Goal: Transaction & Acquisition: Purchase product/service

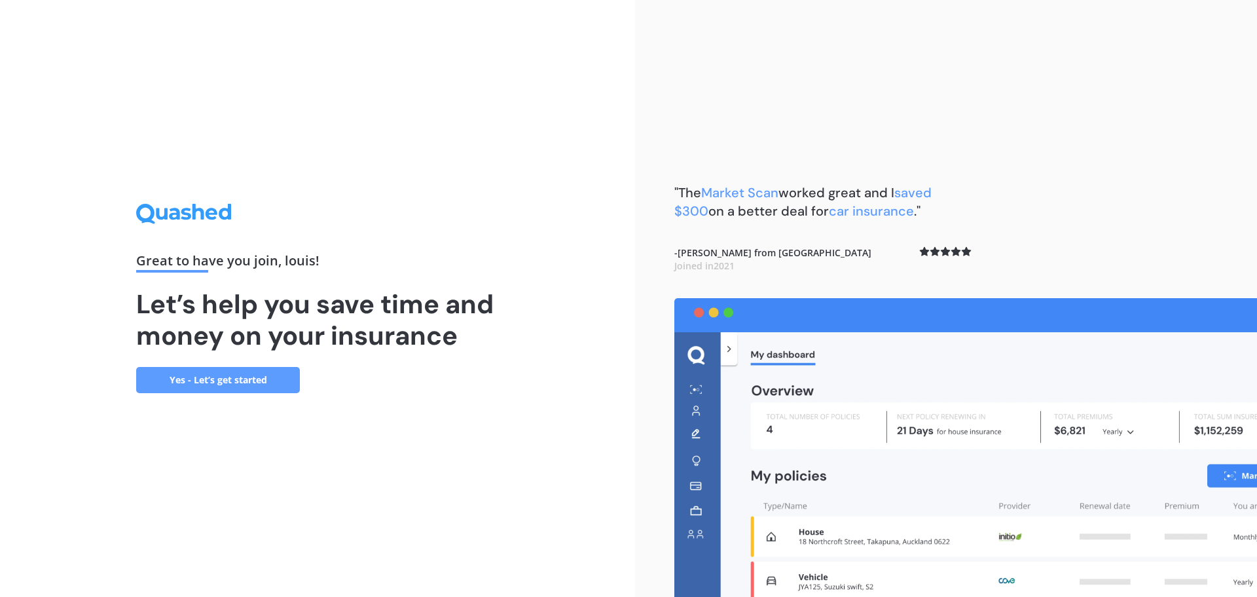
click at [244, 372] on link "Yes - Let’s get started" at bounding box center [218, 380] width 164 height 26
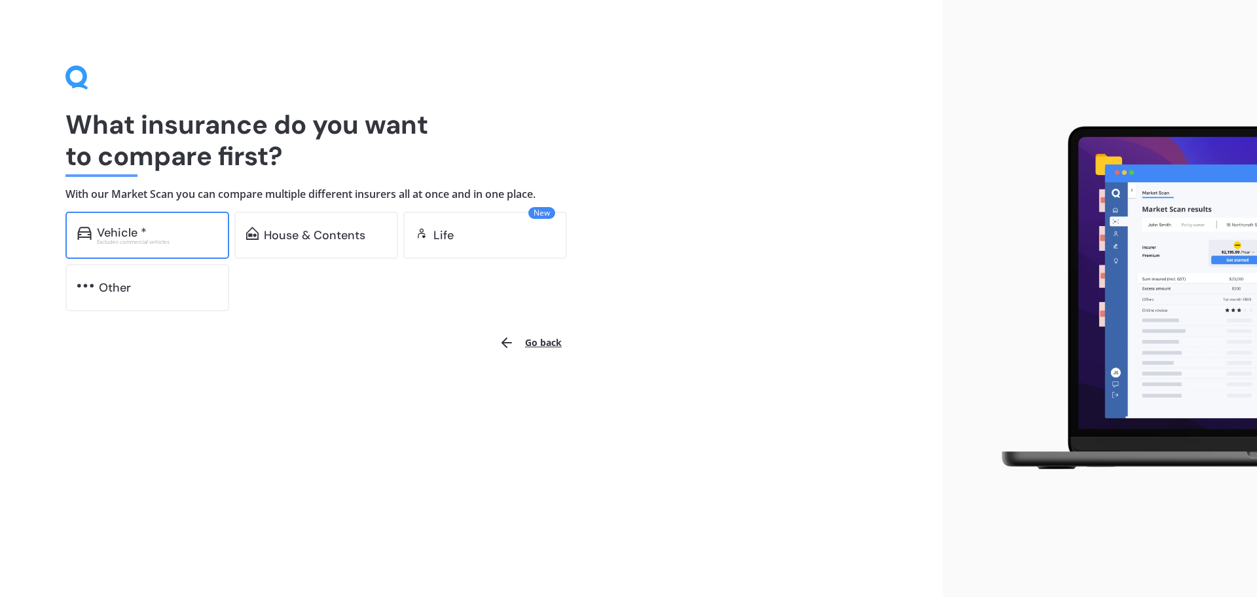
click at [174, 248] on div "Vehicle * Excludes commercial vehicles" at bounding box center [147, 235] width 164 height 47
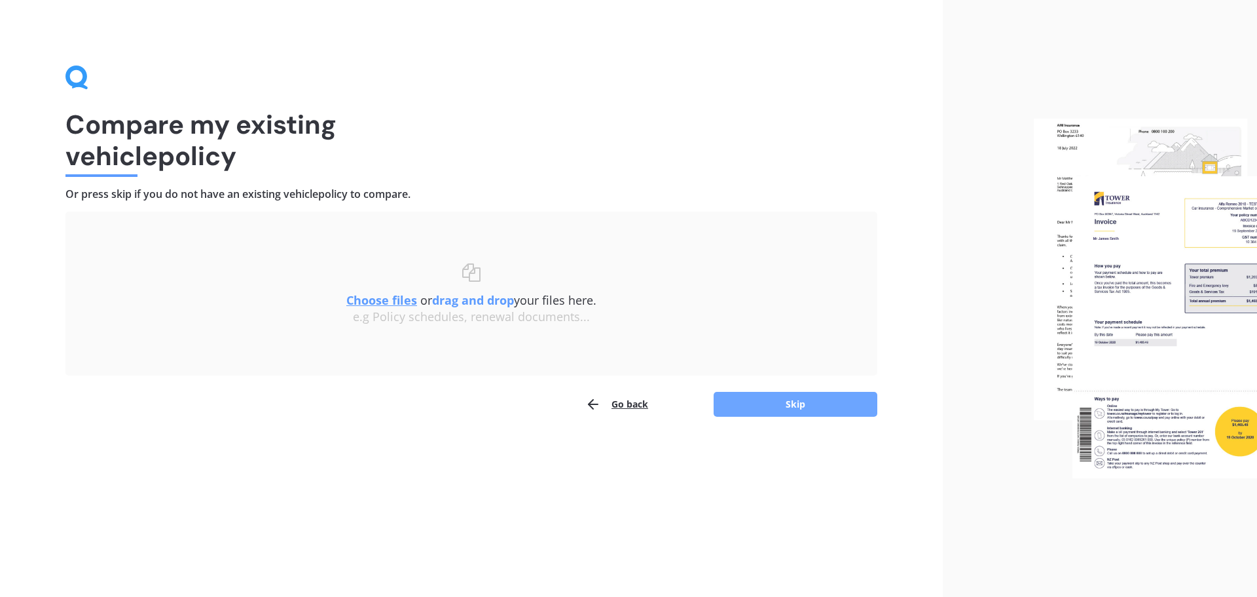
click at [801, 406] on button "Skip" at bounding box center [796, 404] width 164 height 25
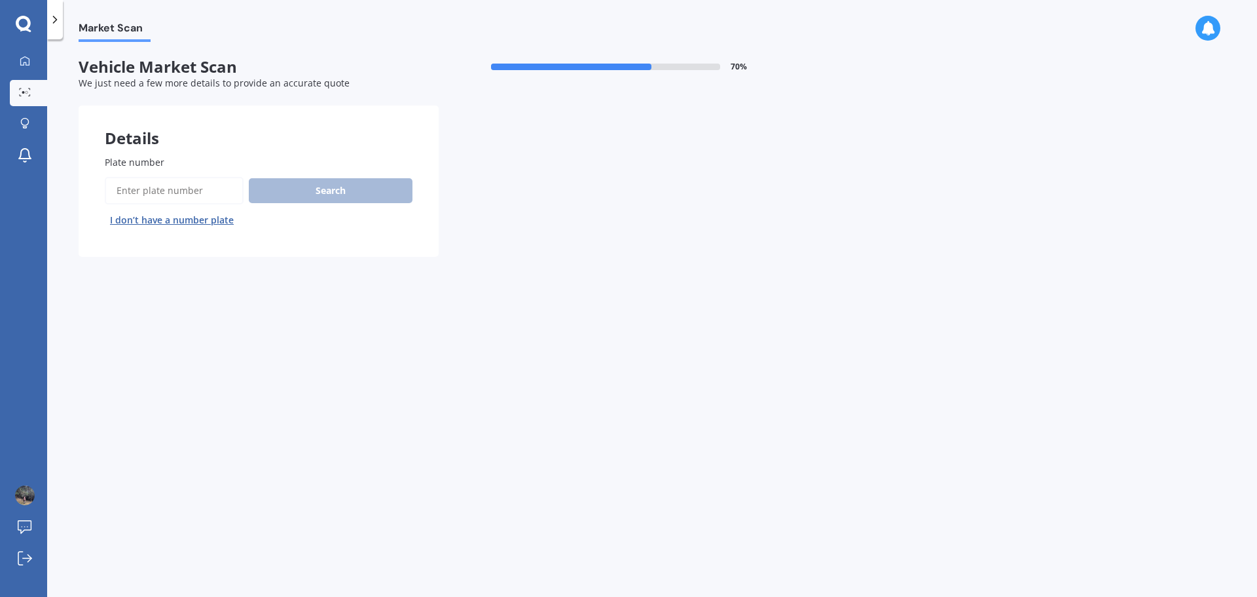
click at [187, 195] on input "Plate number" at bounding box center [174, 191] width 139 height 28
type input "jgu907"
click at [328, 183] on button "Search" at bounding box center [331, 190] width 164 height 25
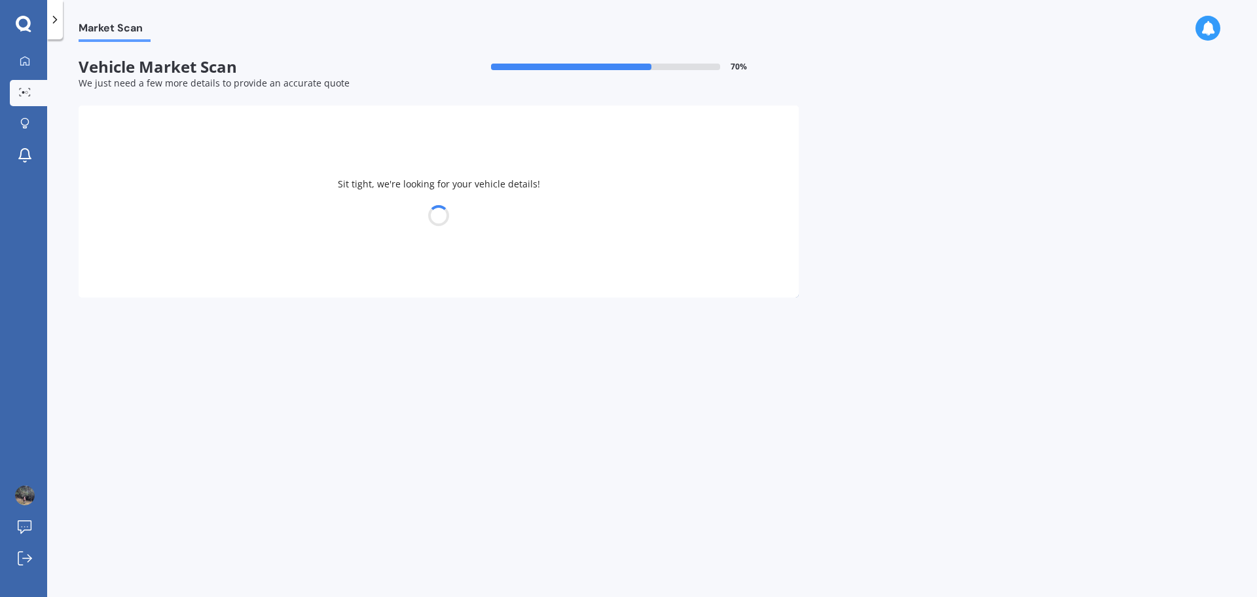
select select "BMW"
select select "X1"
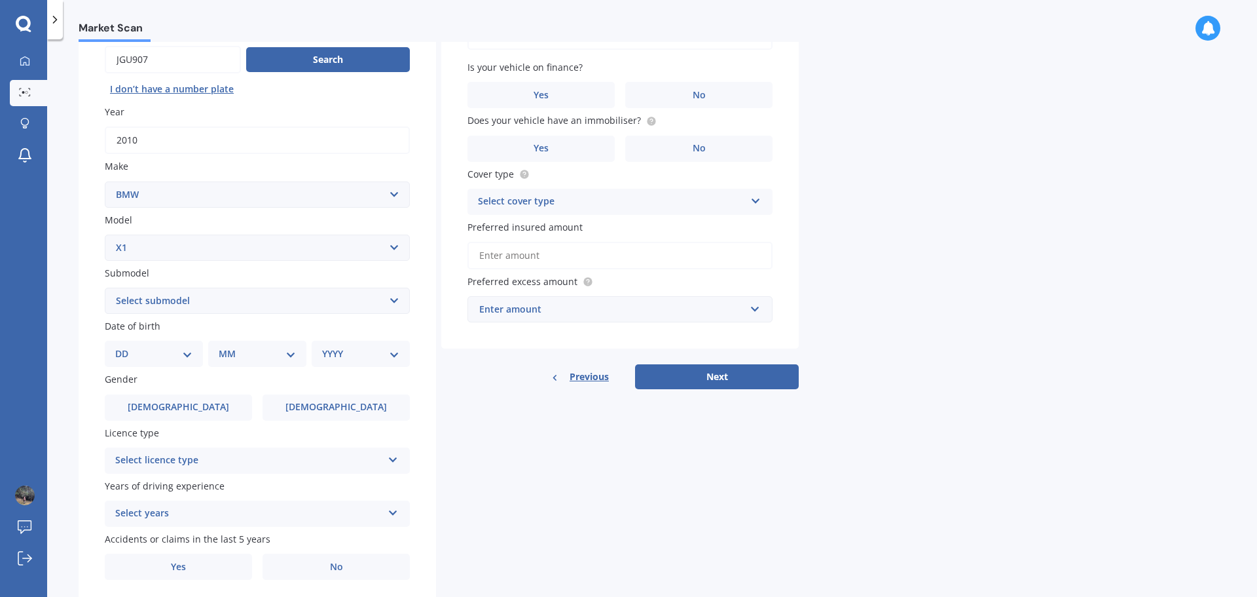
scroll to position [174, 0]
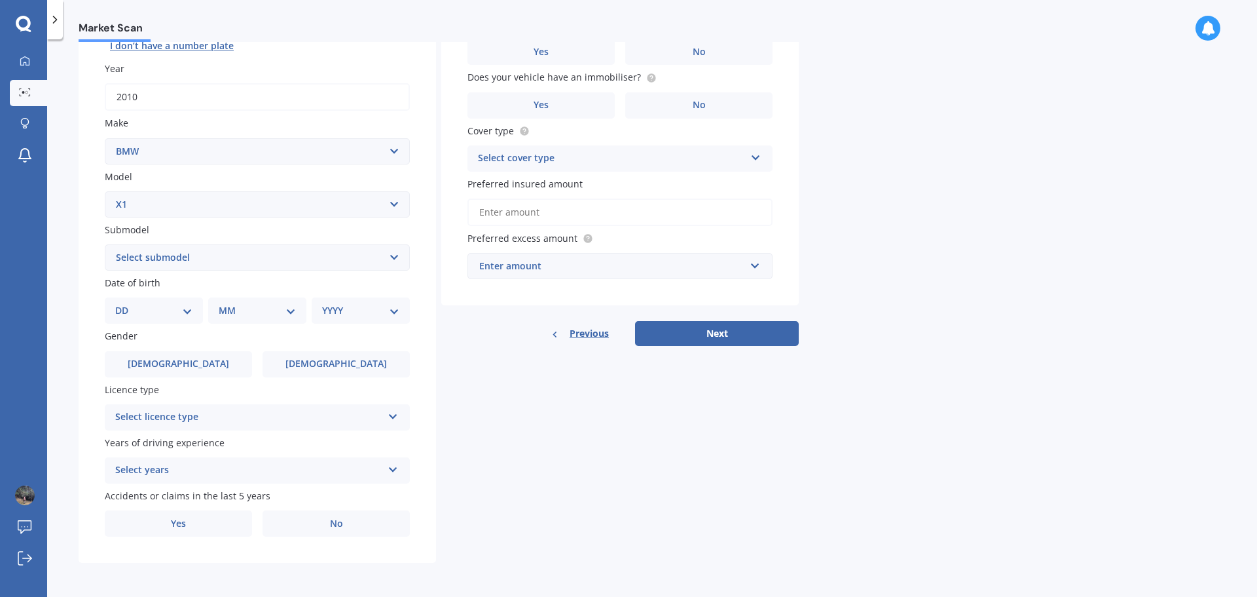
click at [403, 254] on select "Select submodel 18i 2.0 SUV Petrol Turbo 20d 20i 23d 25i SDrive 18d Station Wag…" at bounding box center [257, 257] width 305 height 26
select select "18I"
click at [105, 244] on select "Select submodel 18i 2.0 SUV Petrol Turbo 20d 20i 23d 25i SDrive 18d Station Wag…" at bounding box center [257, 257] width 305 height 26
click at [187, 308] on select "DD 01 02 03 04 05 06 07 08 09 10 11 12 13 14 15 16 17 18 19 20 21 22 23 24 25 2…" at bounding box center [153, 310] width 77 height 14
select select "13"
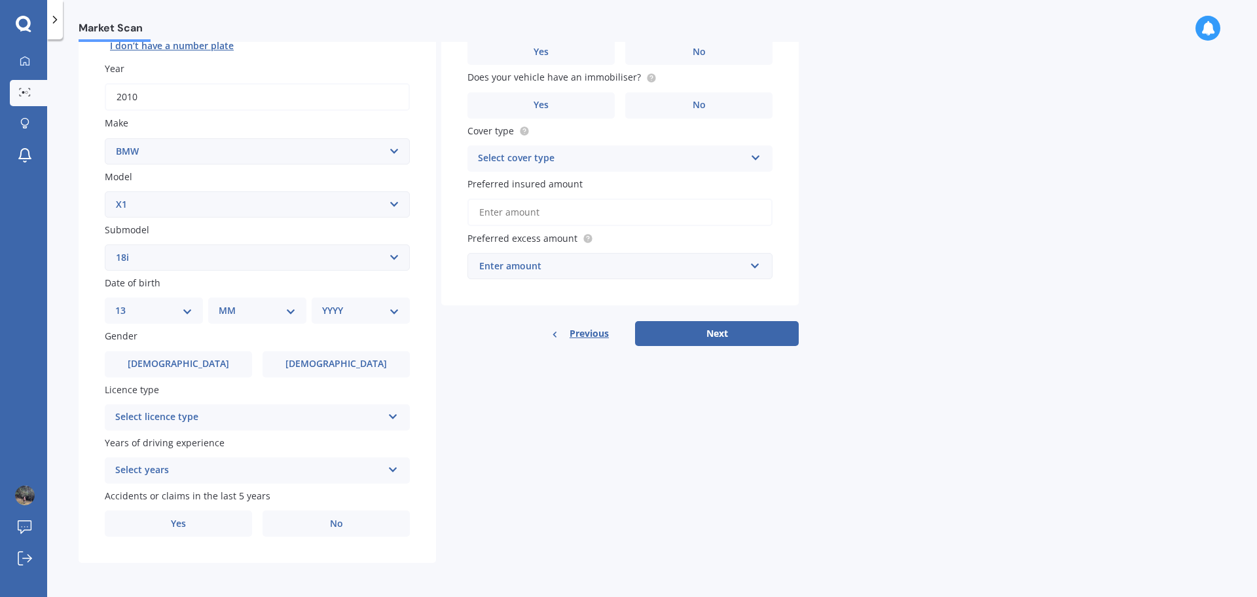
click at [126, 303] on select "DD 01 02 03 04 05 06 07 08 09 10 11 12 13 14 15 16 17 18 19 20 21 22 23 24 25 2…" at bounding box center [153, 310] width 77 height 14
click at [274, 305] on select "MM 01 02 03 04 05 06 07 08 09 10 11 12" at bounding box center [260, 310] width 72 height 14
select select "10"
click at [224, 303] on select "MM 01 02 03 04 05 06 07 08 09 10 11 12" at bounding box center [260, 310] width 72 height 14
click at [389, 305] on select "YYYY 2025 2024 2023 2022 2021 2020 2019 2018 2017 2016 2015 2014 2013 2012 2011…" at bounding box center [358, 310] width 72 height 14
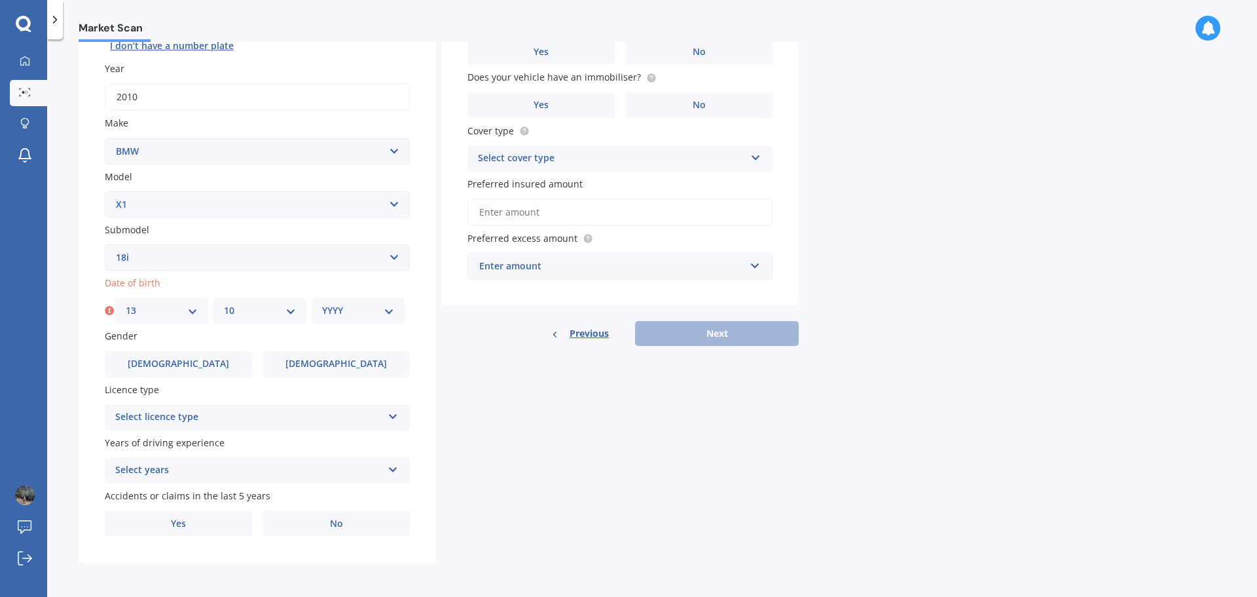
select select "1986"
click at [322, 303] on select "YYYY 2025 2024 2023 2022 2021 2020 2019 2018 2017 2016 2015 2014 2013 2012 2011…" at bounding box center [358, 310] width 72 height 14
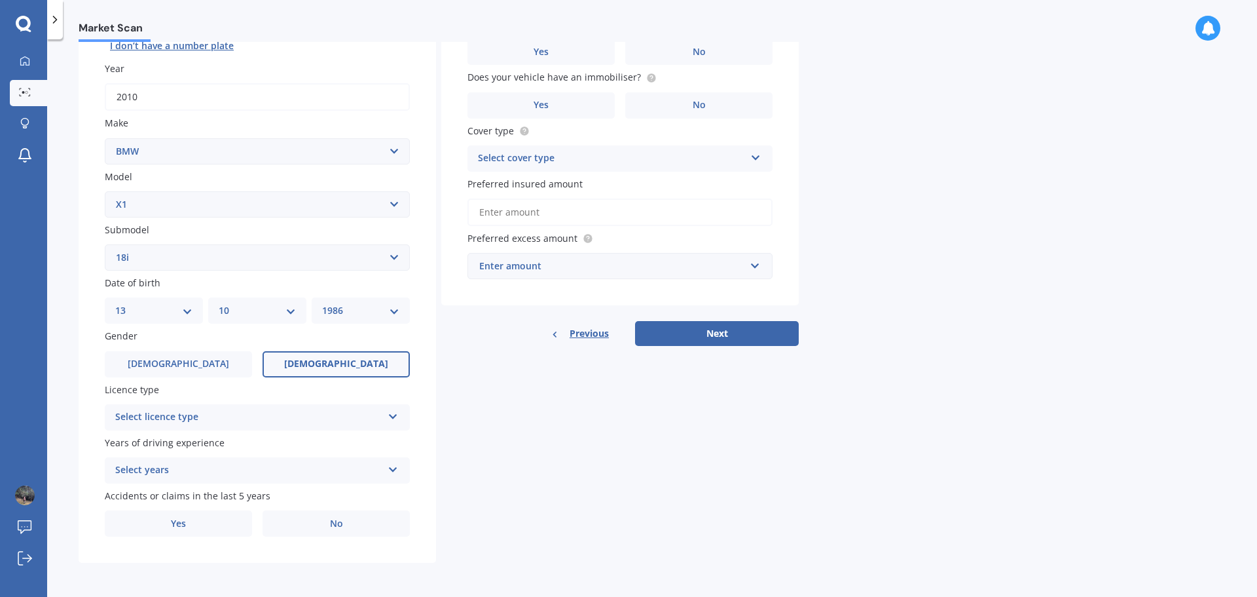
click at [350, 363] on span "[DEMOGRAPHIC_DATA]" at bounding box center [336, 363] width 104 height 11
click at [0, 0] on input "[DEMOGRAPHIC_DATA]" at bounding box center [0, 0] width 0 height 0
click at [393, 411] on icon at bounding box center [393, 413] width 11 height 9
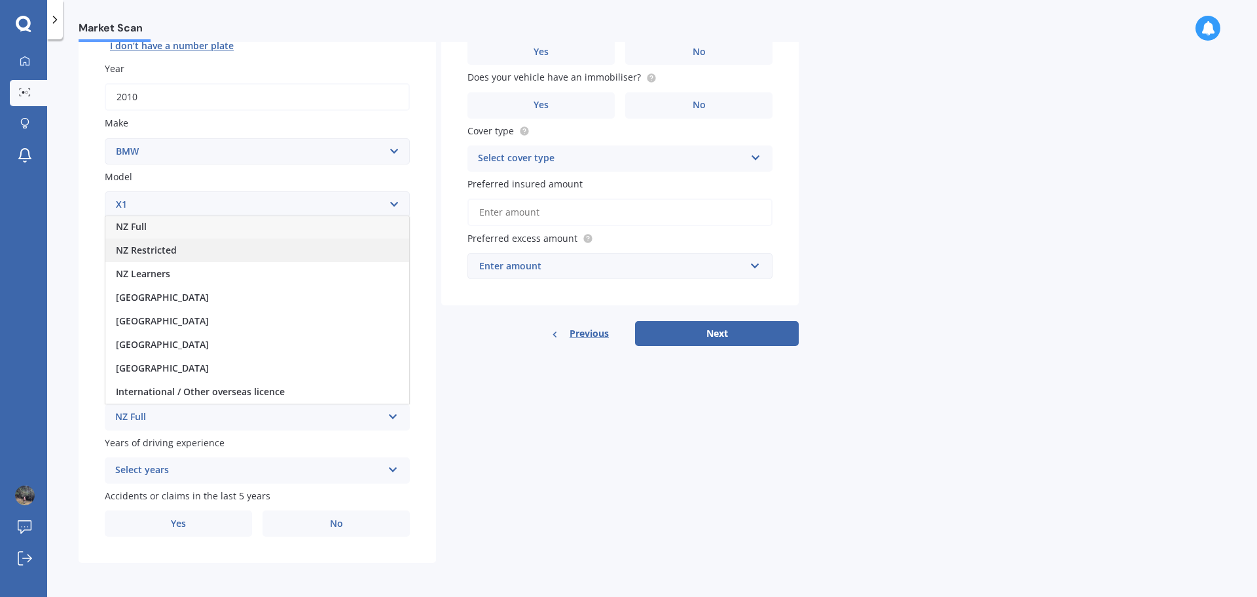
scroll to position [0, 0]
click at [212, 229] on div "NZ Full" at bounding box center [257, 228] width 304 height 24
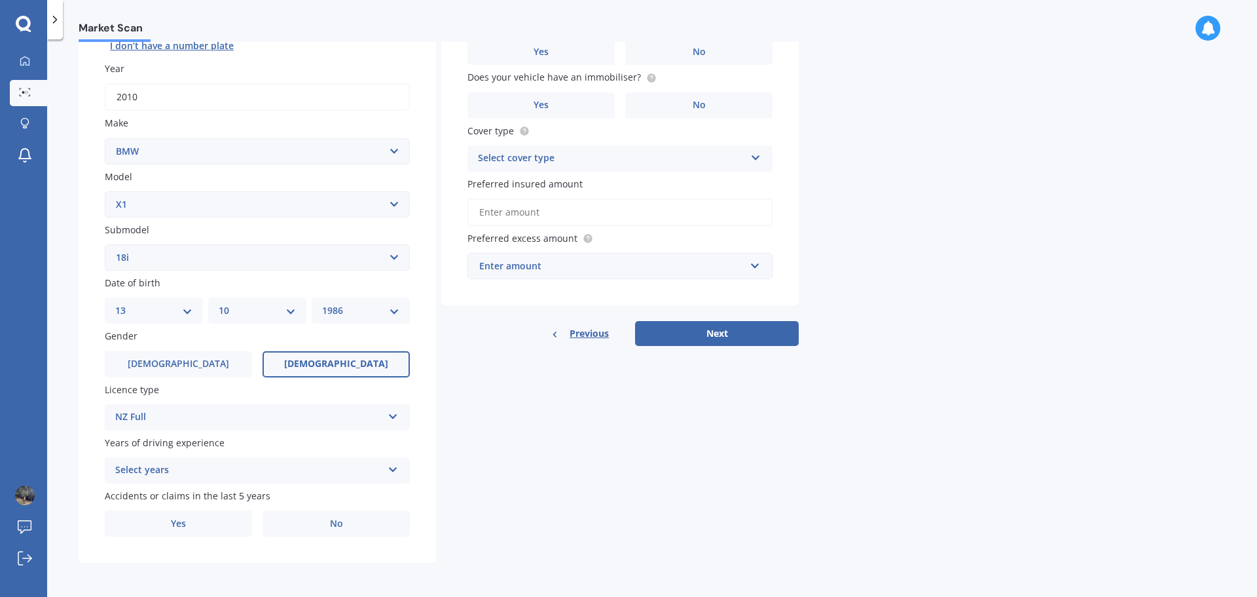
click at [396, 469] on icon at bounding box center [393, 466] width 11 height 9
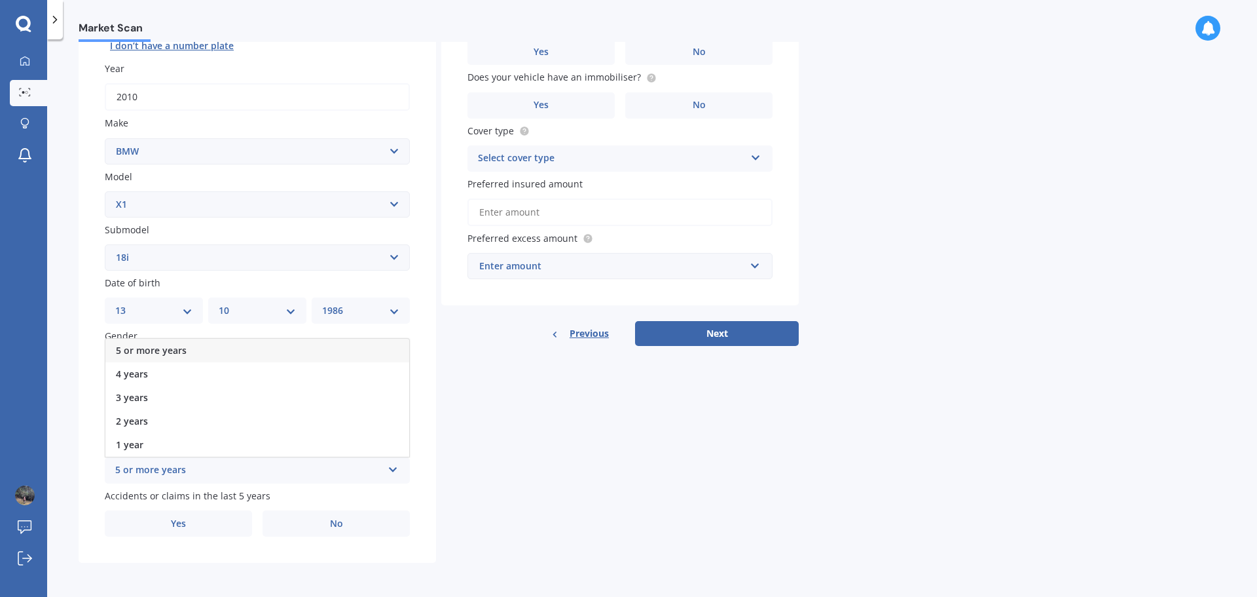
click at [291, 349] on div "5 or more years" at bounding box center [257, 351] width 304 height 24
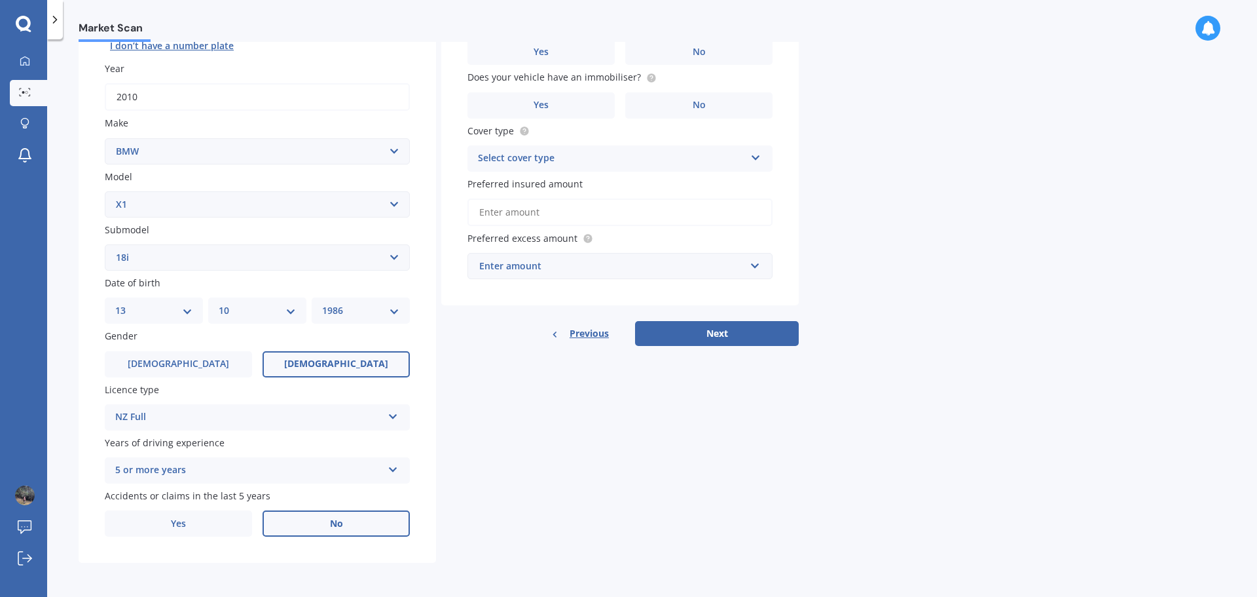
click at [339, 527] on span "No" at bounding box center [336, 523] width 13 height 11
click at [0, 0] on input "No" at bounding box center [0, 0] width 0 height 0
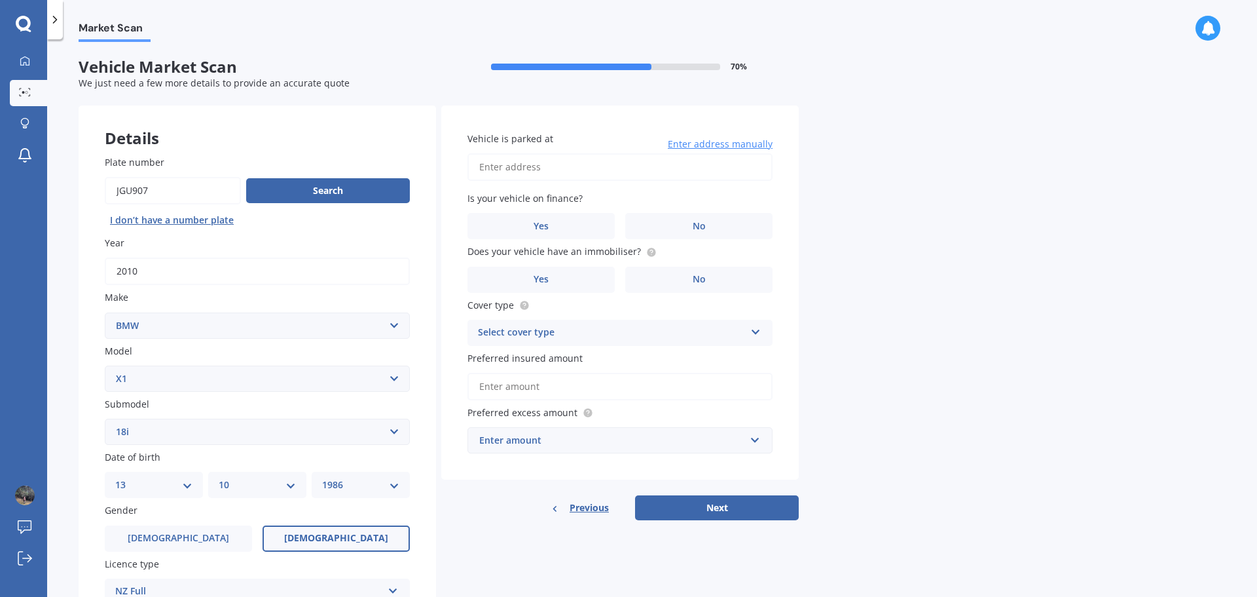
click at [562, 166] on input "Vehicle is parked at" at bounding box center [620, 167] width 305 height 28
click at [612, 164] on input "[STREET_ADDRESS][PERSON_NAME]" at bounding box center [620, 167] width 305 height 28
click at [654, 168] on input "[STREET_ADDRESS][PERSON_NAME]" at bounding box center [620, 167] width 305 height 28
click at [591, 164] on input "[STREET_ADDRESS][PERSON_NAME]" at bounding box center [620, 167] width 305 height 28
type input "[STREET_ADDRESS][PERSON_NAME]"
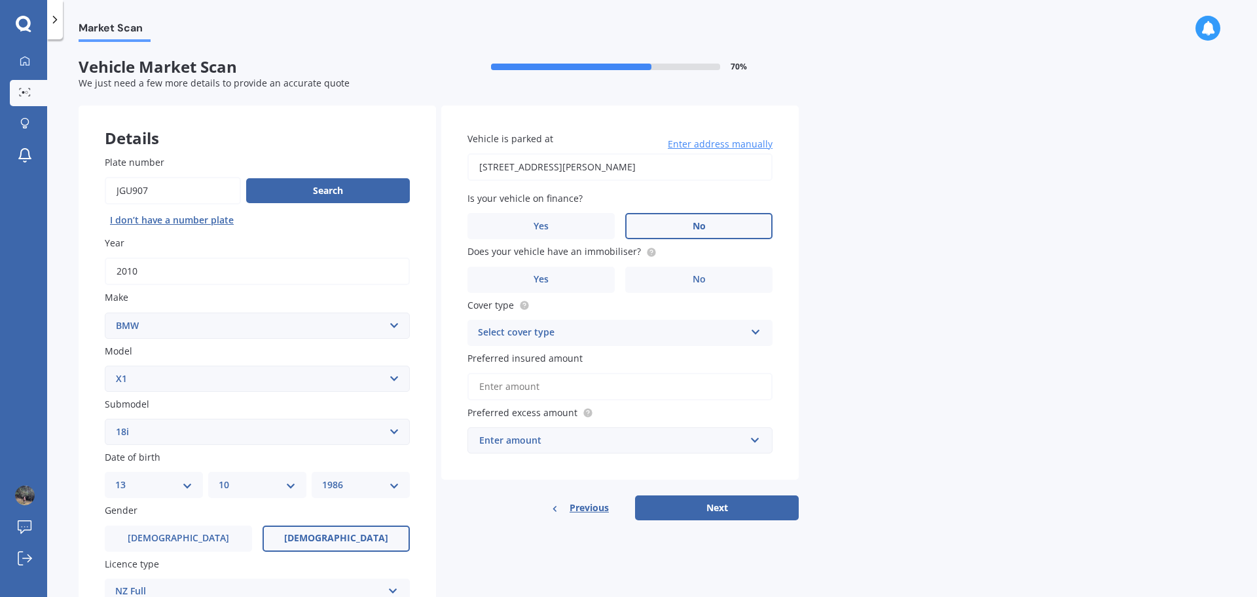
click at [724, 229] on label "No" at bounding box center [698, 226] width 147 height 26
click at [0, 0] on input "No" at bounding box center [0, 0] width 0 height 0
click at [579, 276] on label "Yes" at bounding box center [541, 280] width 147 height 26
click at [0, 0] on input "Yes" at bounding box center [0, 0] width 0 height 0
click at [752, 328] on icon at bounding box center [755, 329] width 11 height 9
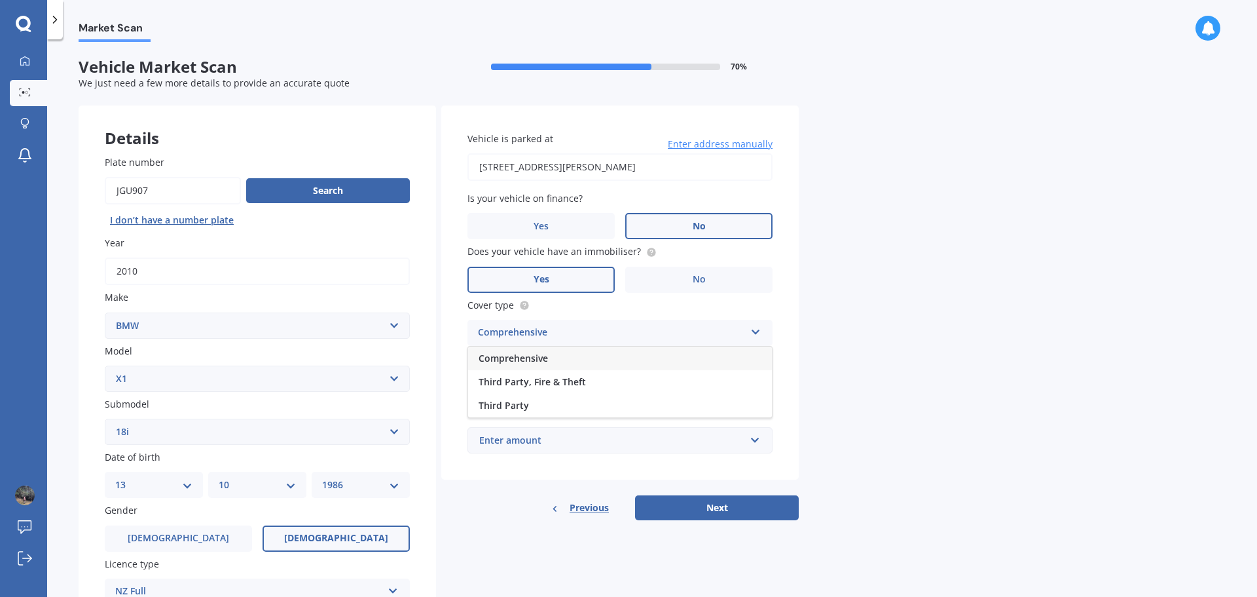
click at [538, 359] on span "Comprehensive" at bounding box center [513, 358] width 69 height 12
click at [589, 386] on input "Preferred insured amount" at bounding box center [620, 387] width 305 height 28
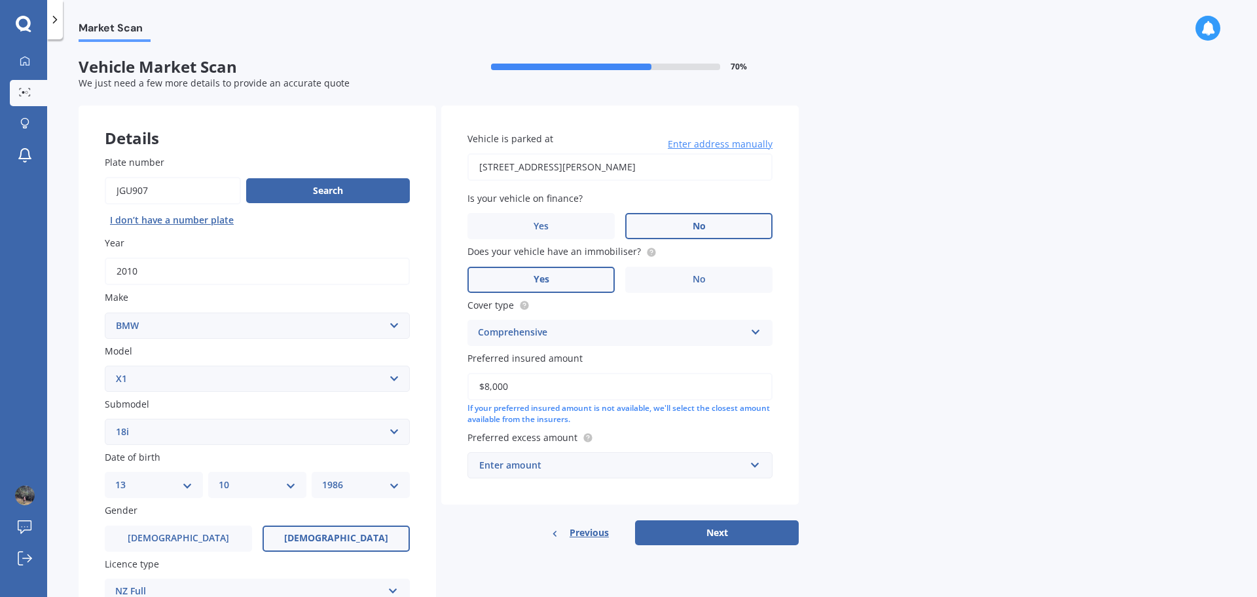
type input "$8,000"
click at [760, 468] on input "text" at bounding box center [615, 465] width 293 height 25
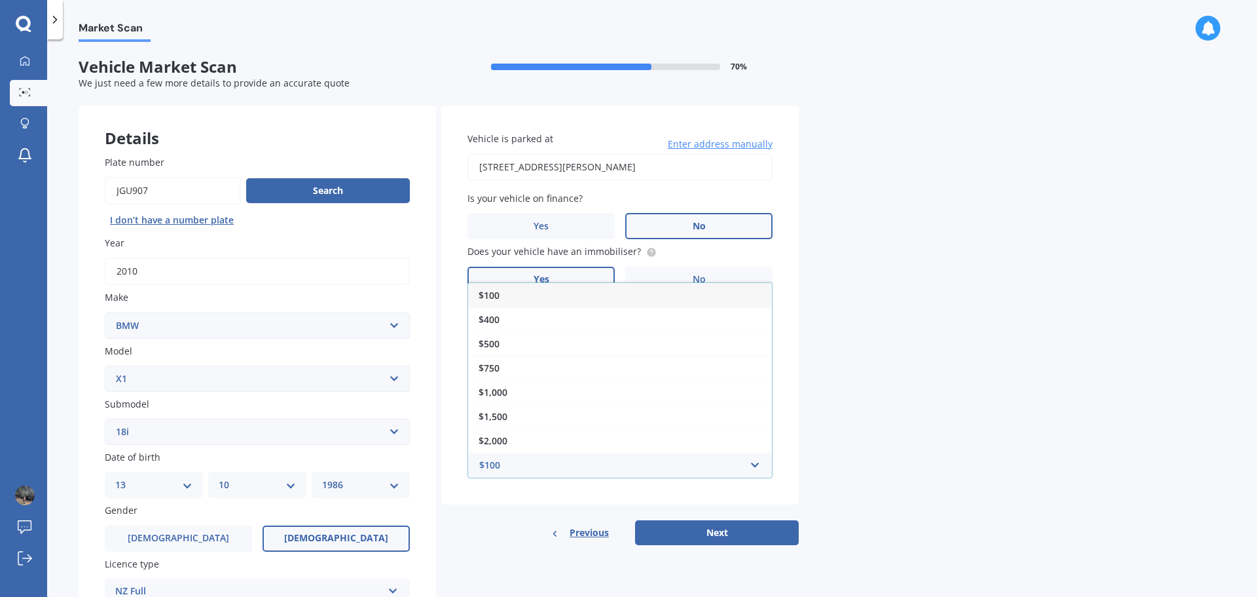
click at [493, 293] on span "$100" at bounding box center [489, 295] width 21 height 12
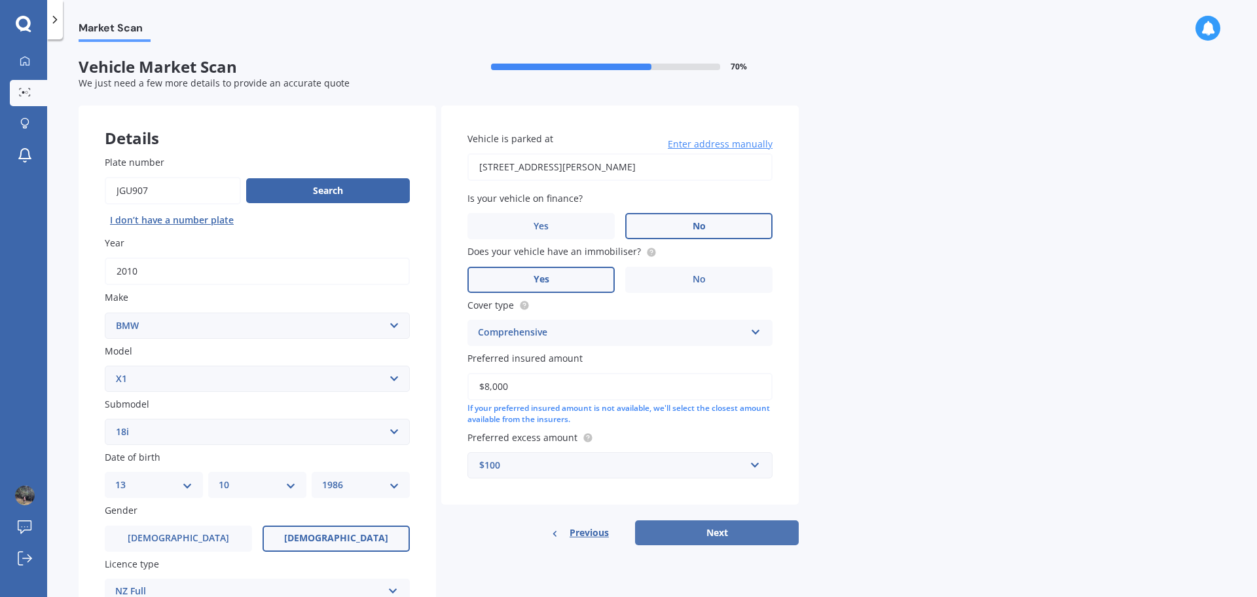
click at [718, 531] on button "Next" at bounding box center [717, 532] width 164 height 25
select select "13"
select select "10"
select select "1986"
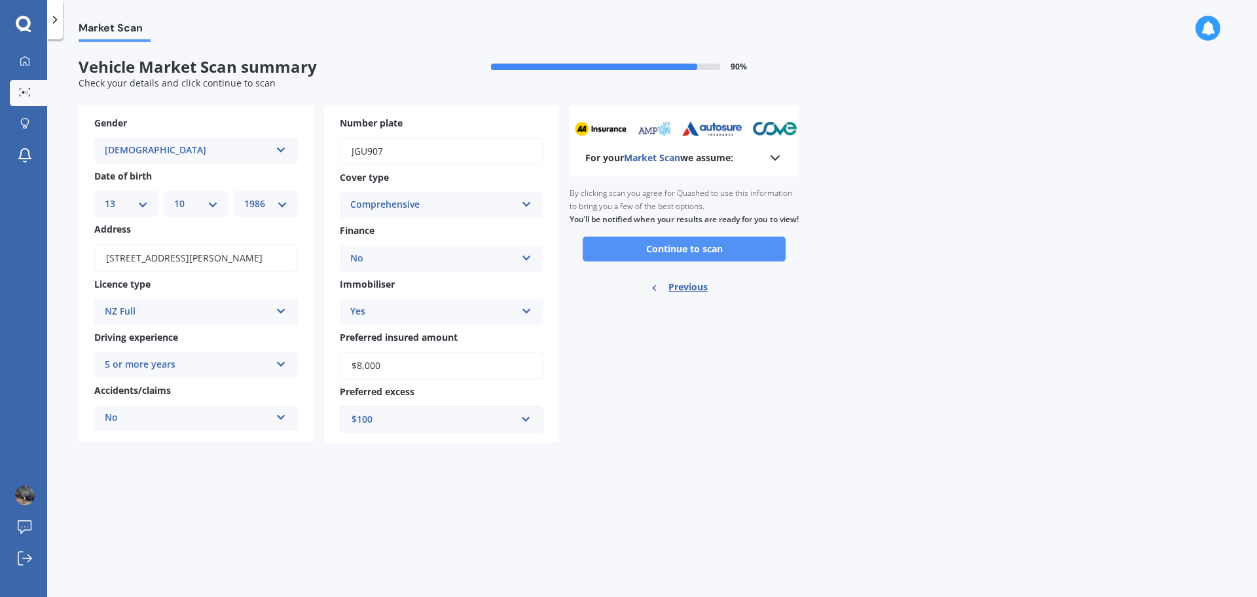
click at [657, 261] on button "Continue to scan" at bounding box center [684, 248] width 203 height 25
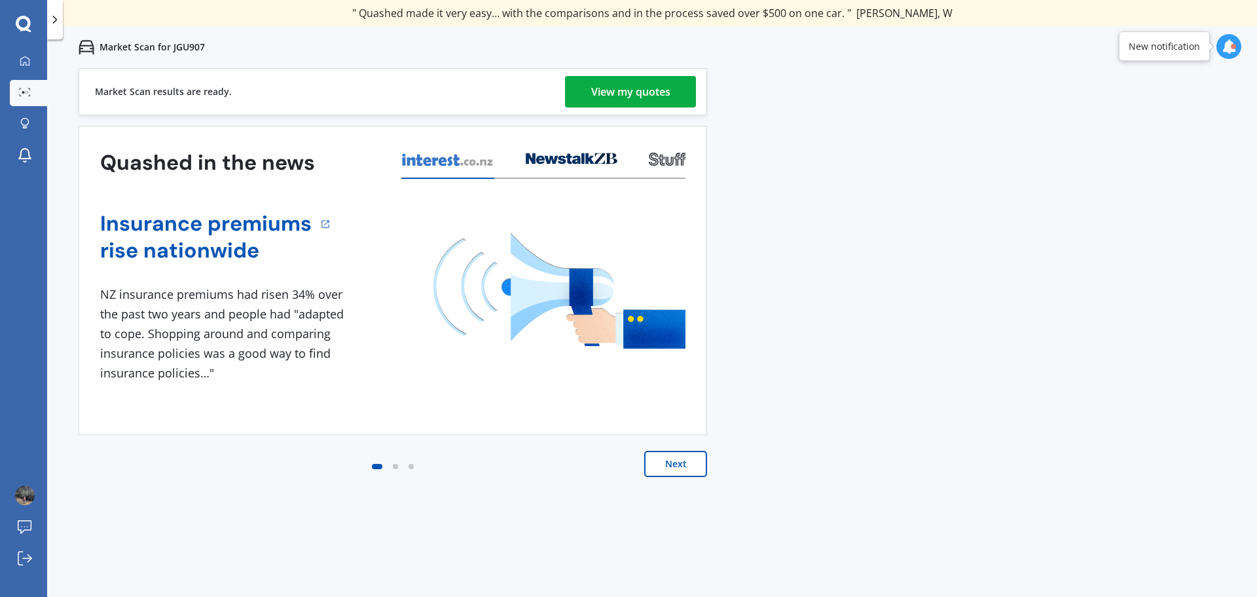
click at [638, 90] on div "View my quotes" at bounding box center [630, 91] width 79 height 31
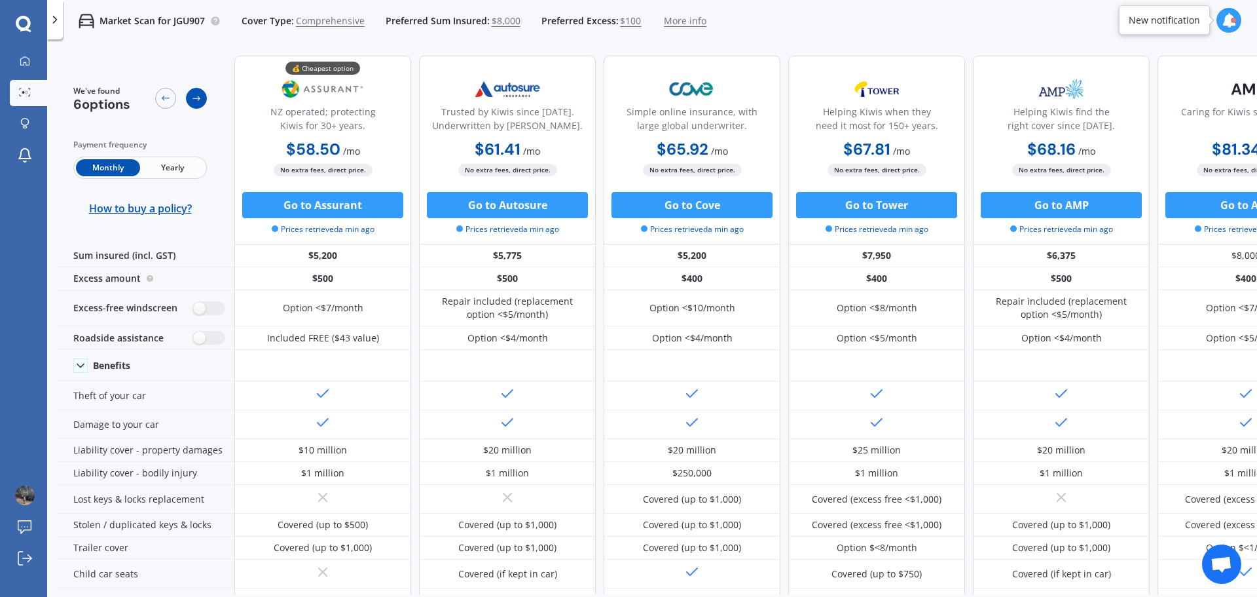
click at [199, 101] on icon at bounding box center [196, 98] width 10 height 10
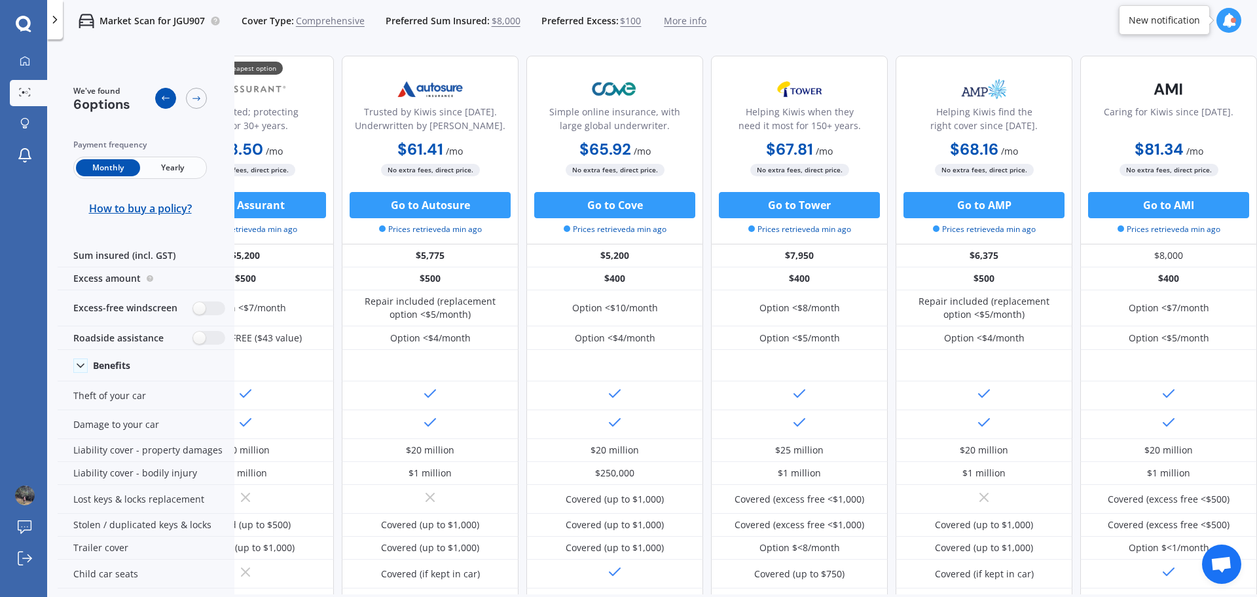
click at [158, 95] on div at bounding box center [165, 98] width 21 height 21
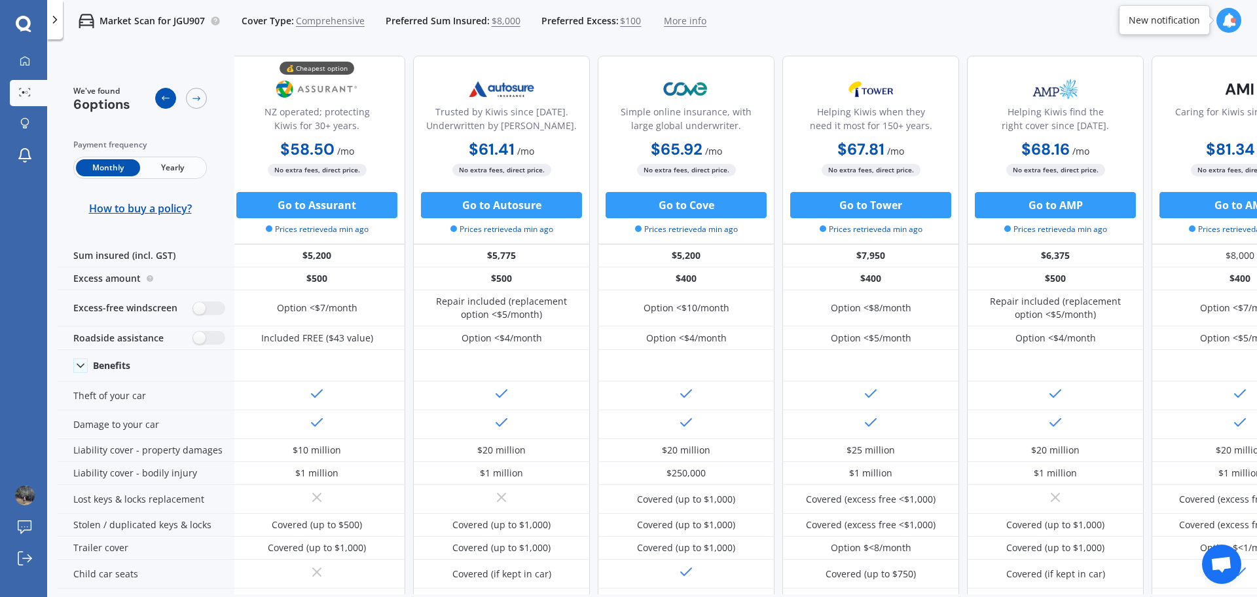
scroll to position [0, 0]
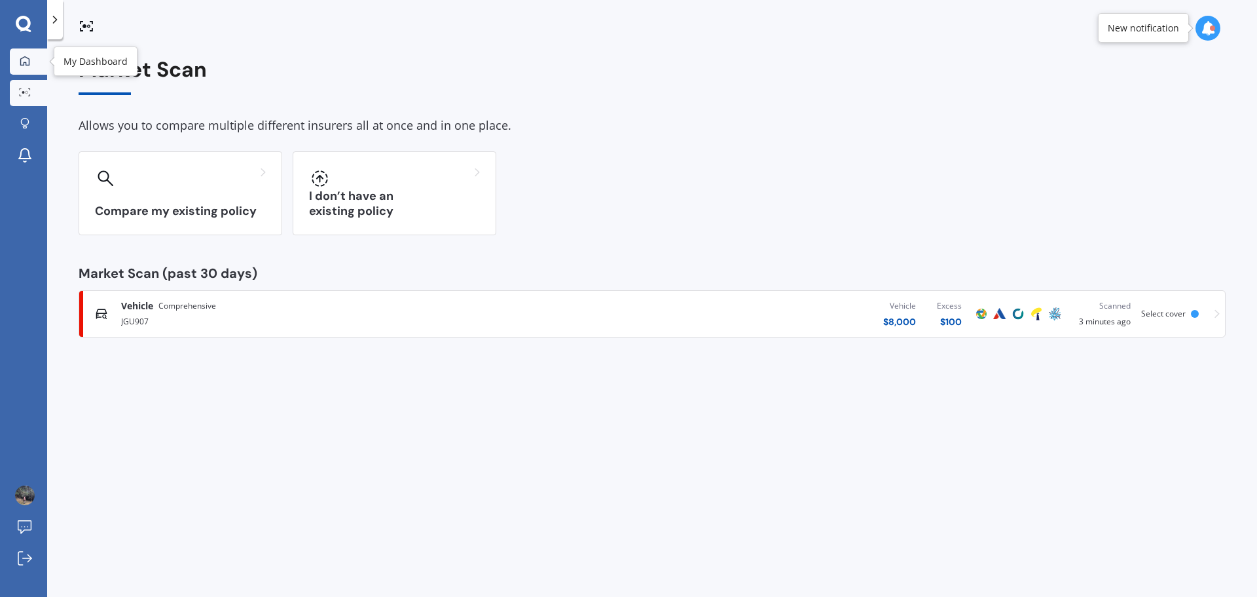
click at [23, 60] on icon at bounding box center [25, 61] width 10 height 10
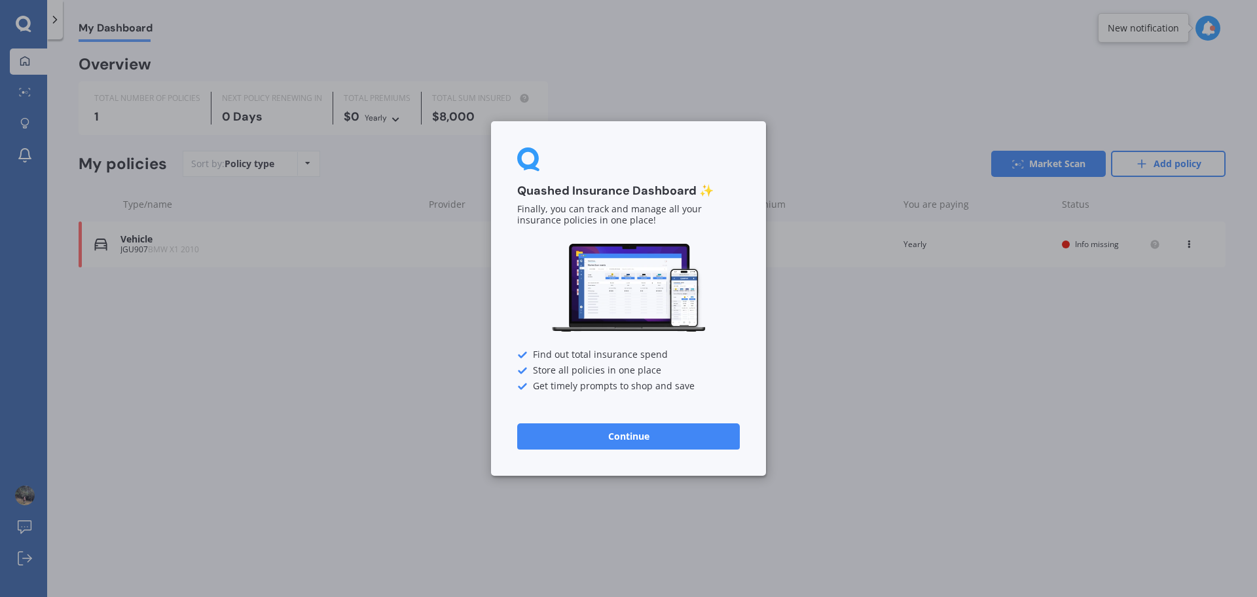
click at [637, 437] on button "Continue" at bounding box center [628, 436] width 223 height 26
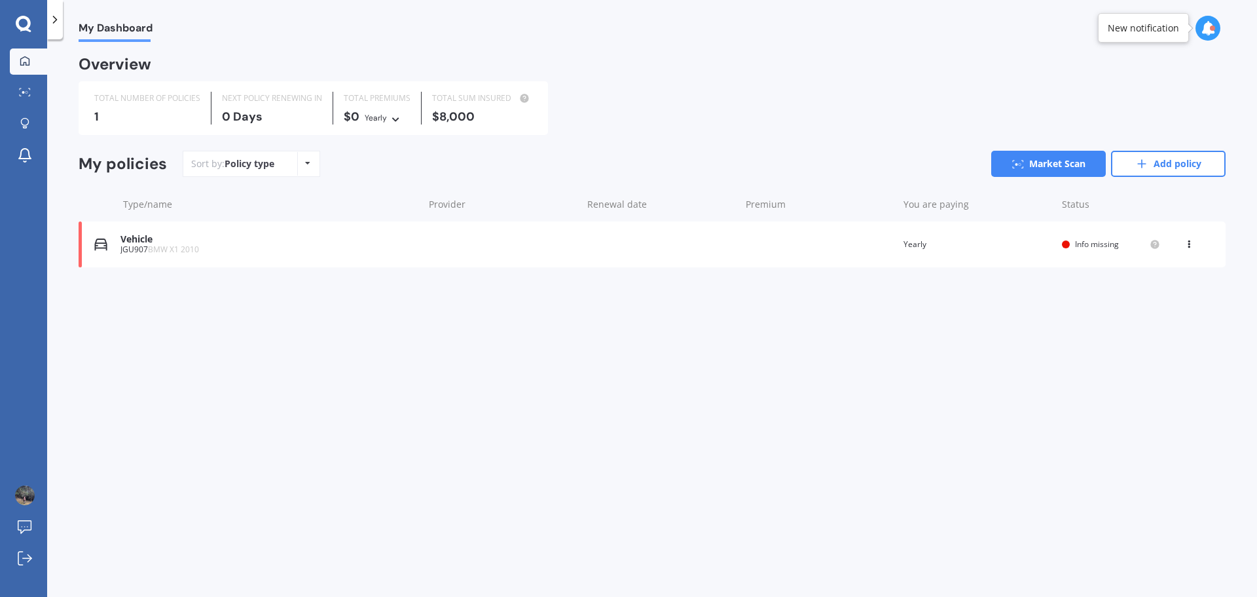
click at [303, 168] on div "Policy type Alphabetical Date added Renewing next" at bounding box center [307, 164] width 20 height 24
click at [18, 25] on icon at bounding box center [23, 23] width 15 height 15
click at [36, 91] on link "Market Scan" at bounding box center [28, 93] width 37 height 26
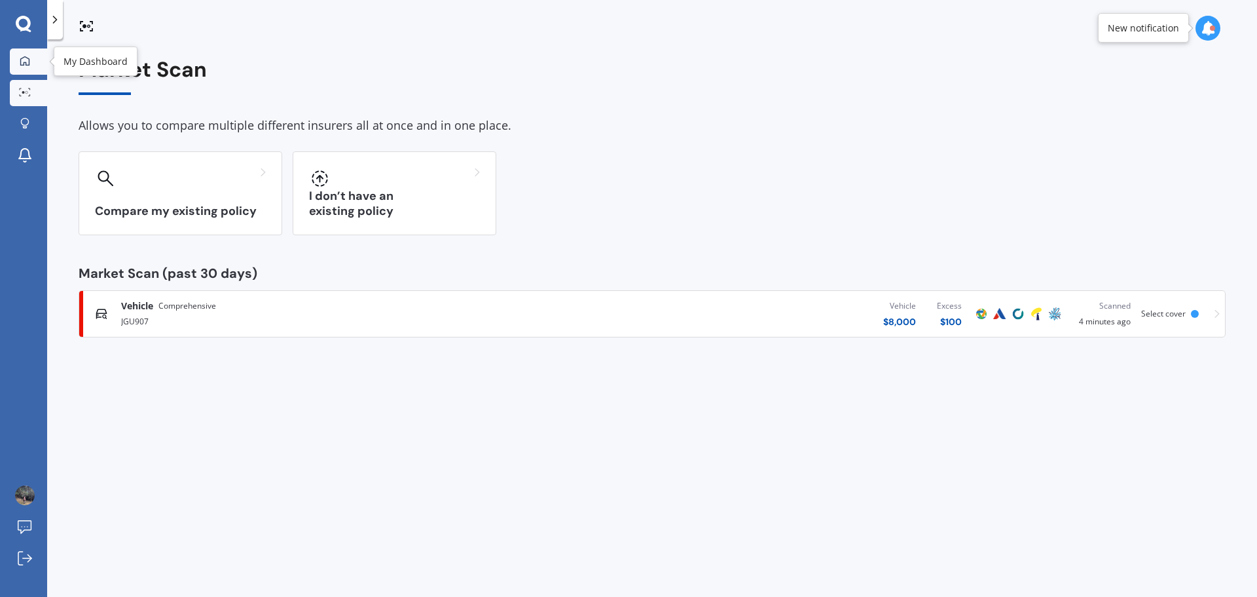
click at [23, 58] on icon at bounding box center [24, 60] width 9 height 9
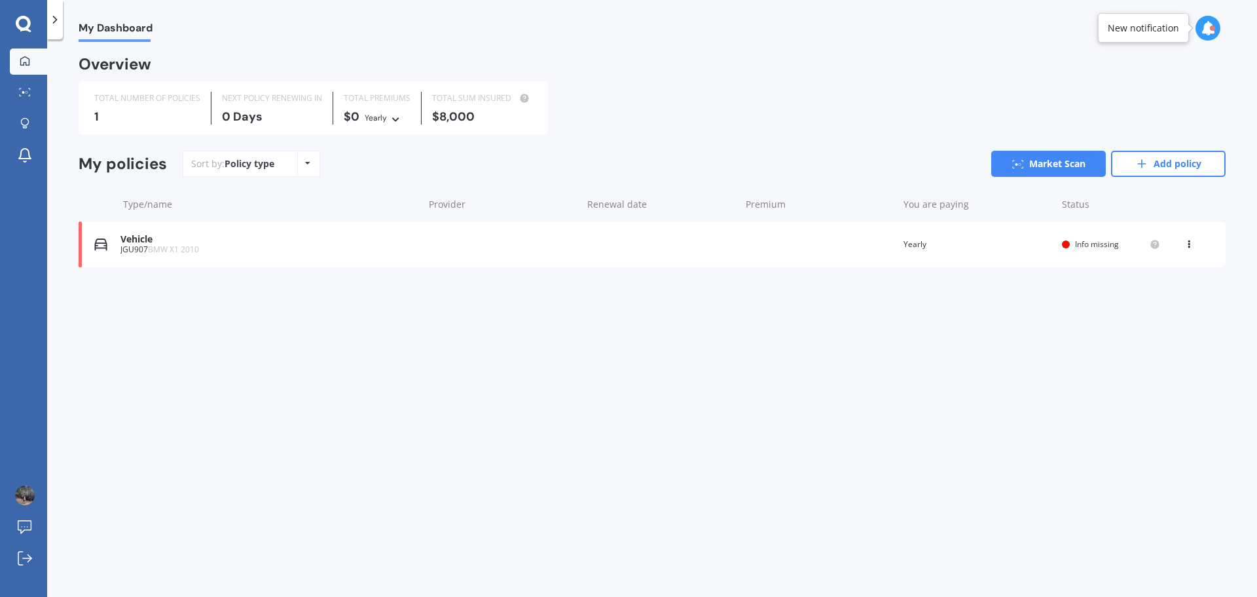
click at [1214, 26] on div at bounding box center [1212, 28] width 5 height 5
click at [1213, 26] on icon at bounding box center [1208, 28] width 14 height 14
click at [119, 60] on div "Overview" at bounding box center [115, 64] width 73 height 13
click at [60, 26] on icon at bounding box center [54, 19] width 13 height 13
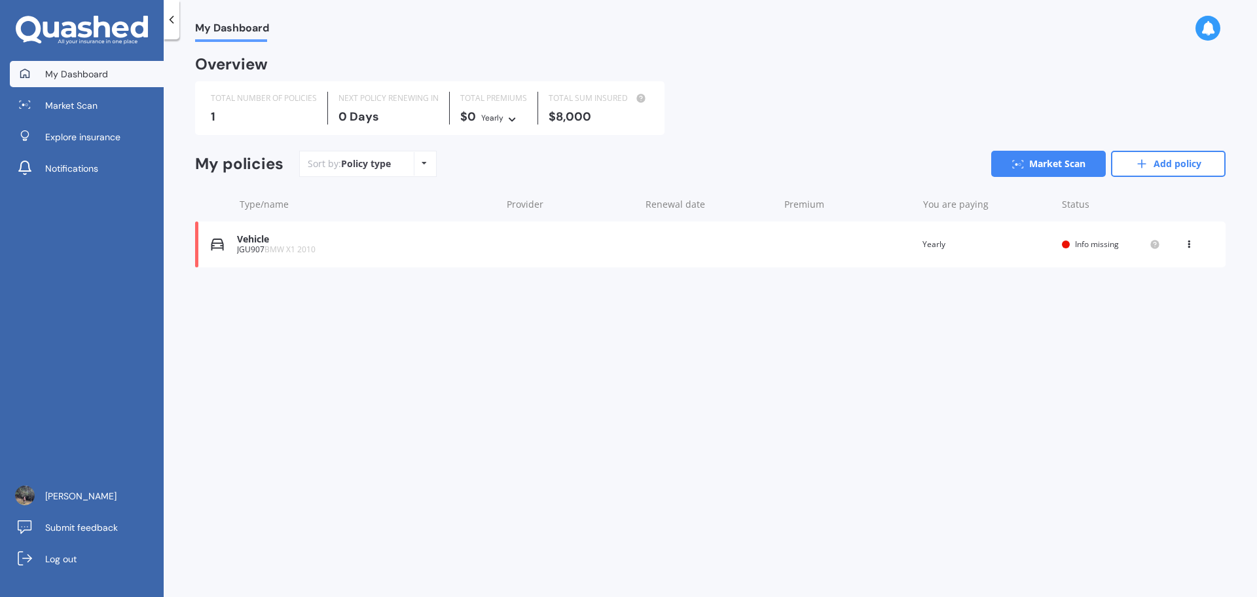
click at [423, 164] on icon at bounding box center [424, 163] width 5 height 8
click at [98, 141] on span "Explore insurance" at bounding box center [82, 136] width 75 height 13
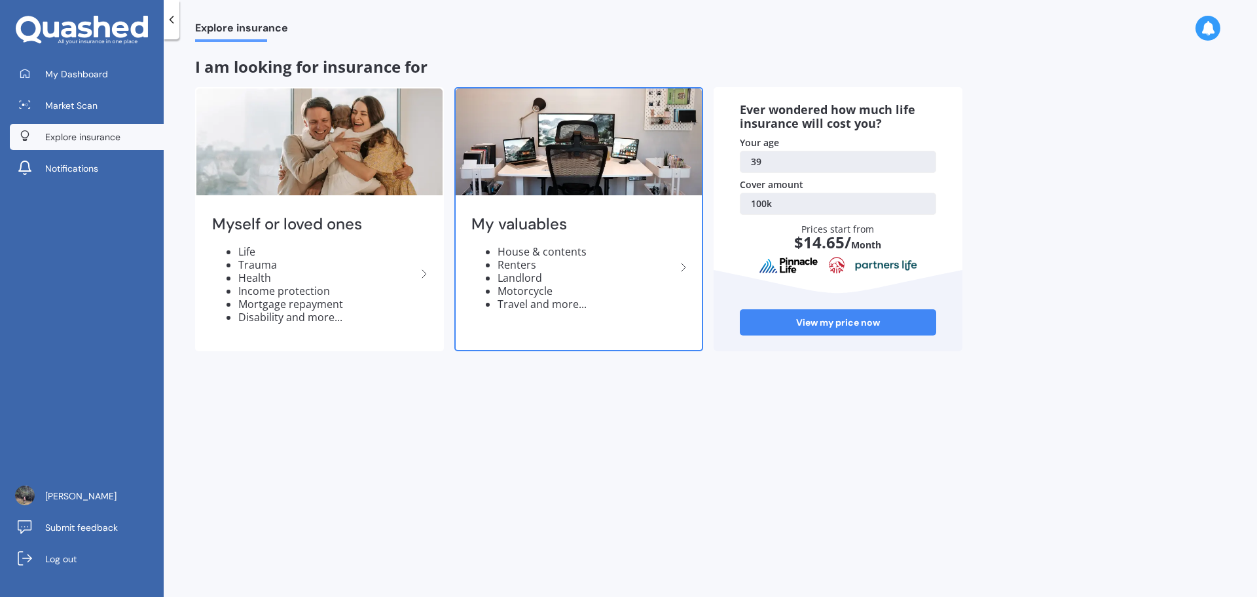
click at [572, 276] on li "Landlord" at bounding box center [587, 277] width 178 height 13
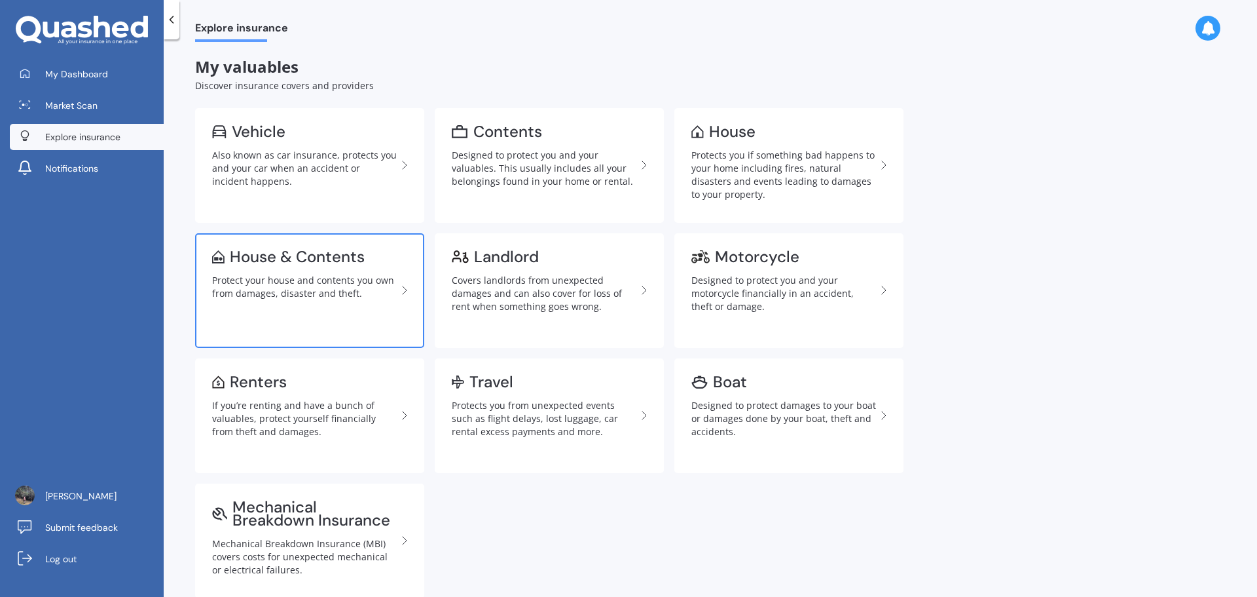
click at [296, 272] on link "House & Contents Protect your house and contents you own from damages, disaster…" at bounding box center [309, 290] width 229 height 115
